Goal: Information Seeking & Learning: Learn about a topic

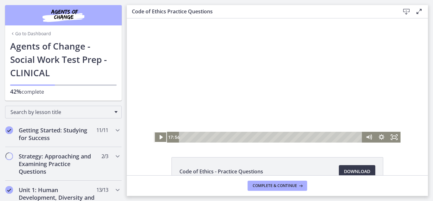
scroll to position [261, 0]
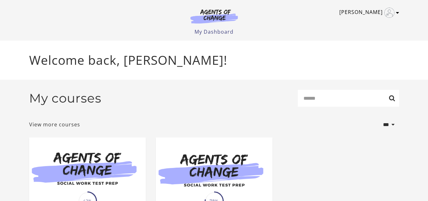
click at [396, 12] on link "[PERSON_NAME]" at bounding box center [367, 13] width 57 height 10
click at [365, 46] on link "Sign Out" at bounding box center [373, 44] width 56 height 11
